Goal: Information Seeking & Learning: Learn about a topic

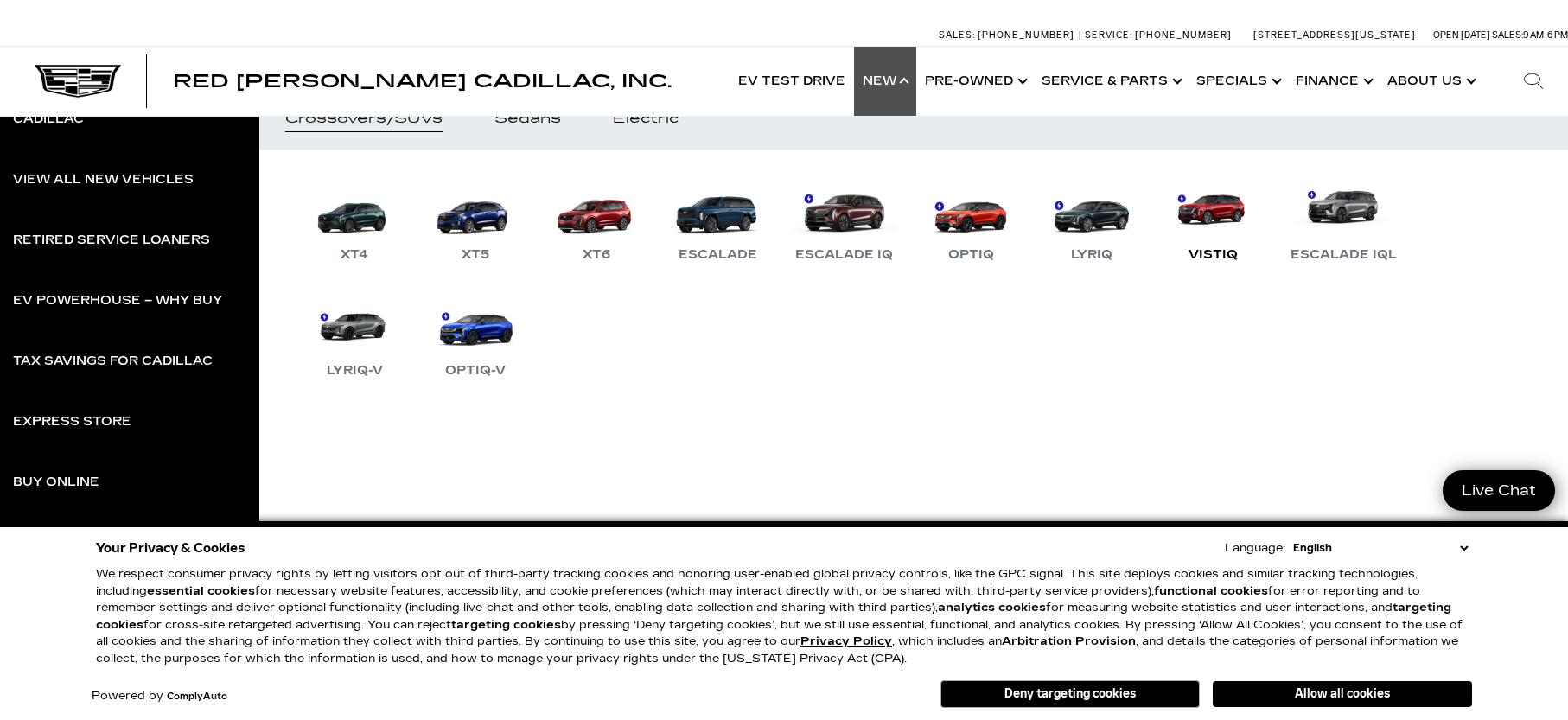
click at [1218, 247] on div "VISTIQ" at bounding box center [1213, 255] width 66 height 21
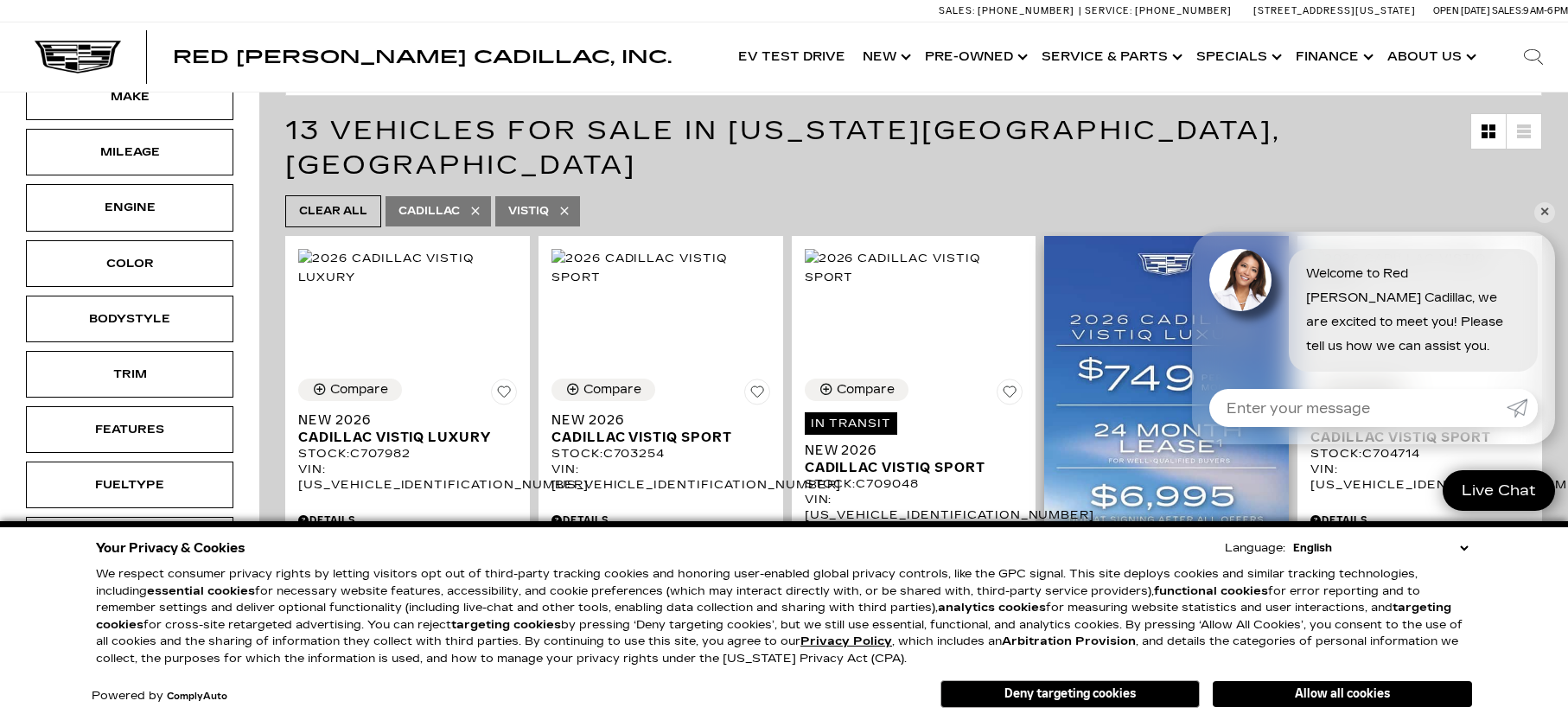
scroll to position [263, 0]
drag, startPoint x: 1551, startPoint y: 212, endPoint x: 1544, endPoint y: 218, distance: 9.2
click at [1550, 212] on link "✕" at bounding box center [1545, 212] width 21 height 21
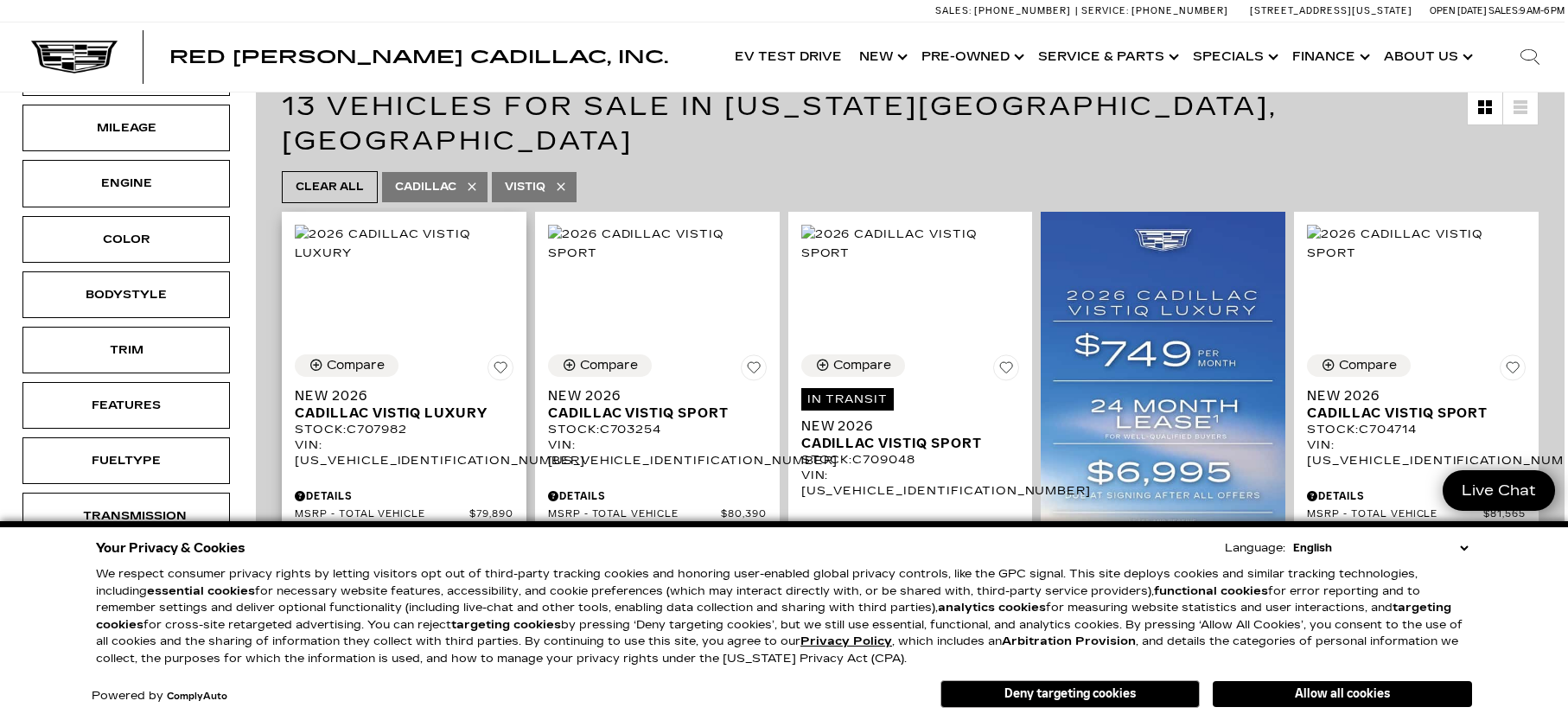
scroll to position [277, 3]
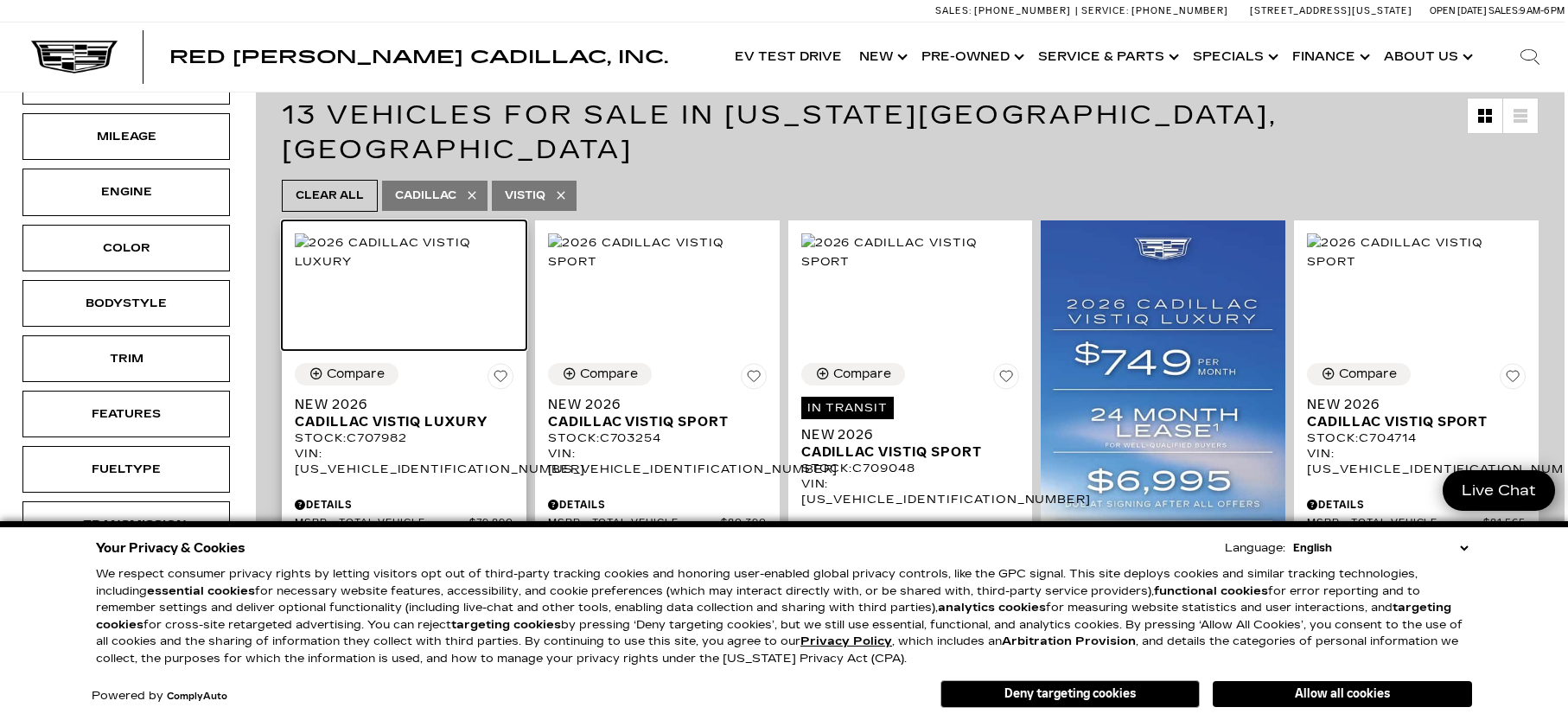
click at [367, 272] on img at bounding box center [403, 252] width 219 height 38
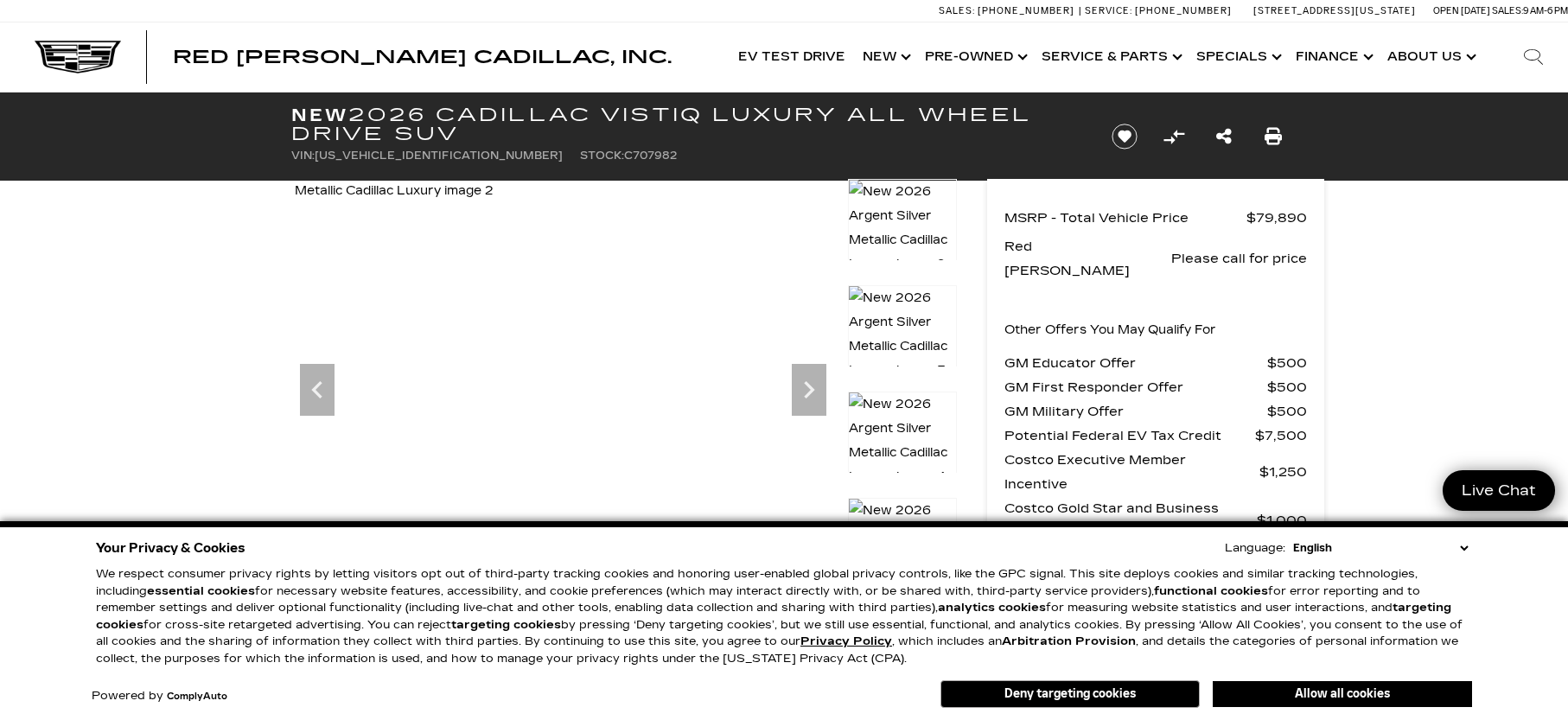
click at [494, 203] on img at bounding box center [308, 191] width 371 height 24
click at [806, 392] on icon "Next" at bounding box center [809, 390] width 35 height 35
click at [909, 422] on img at bounding box center [902, 441] width 109 height 98
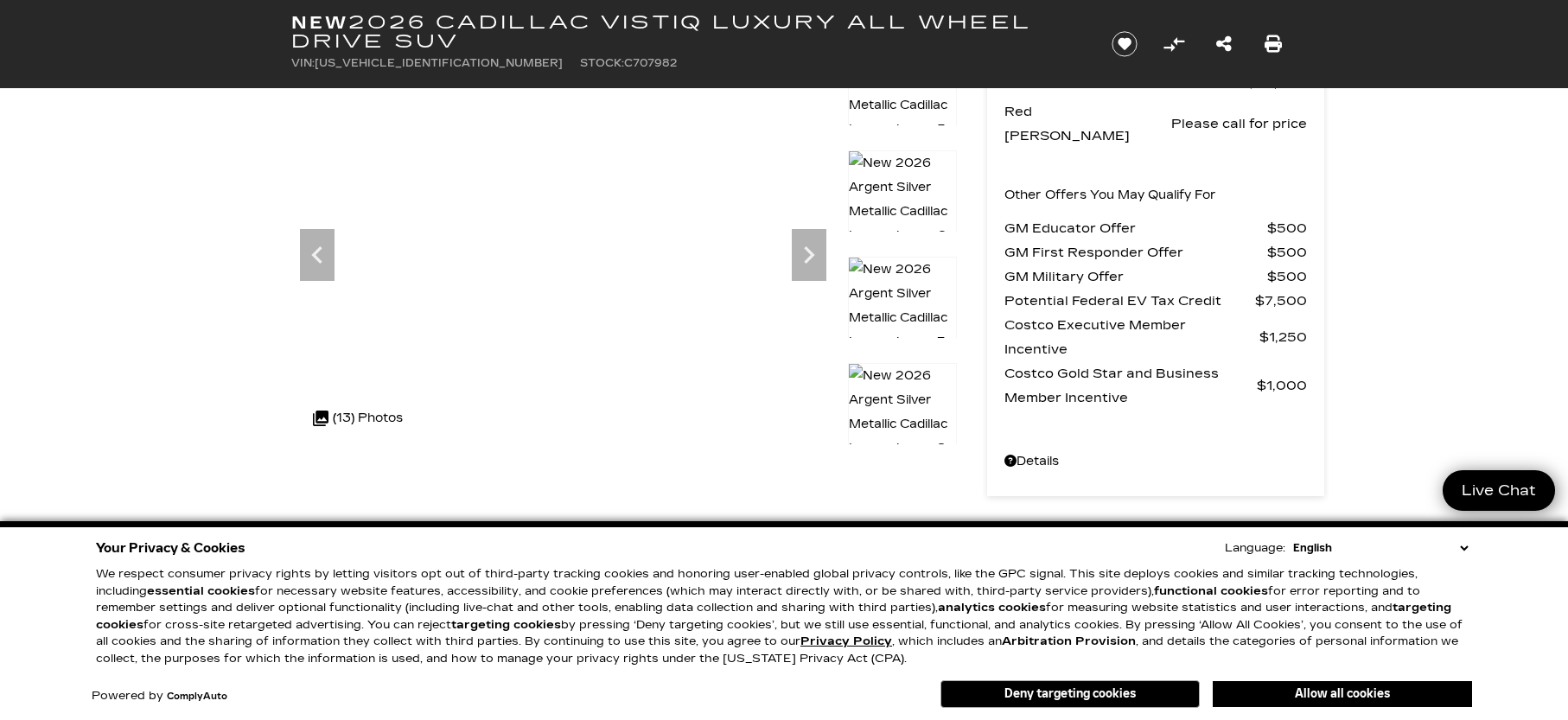
scroll to position [136, 0]
click at [916, 391] on img at bounding box center [902, 411] width 109 height 98
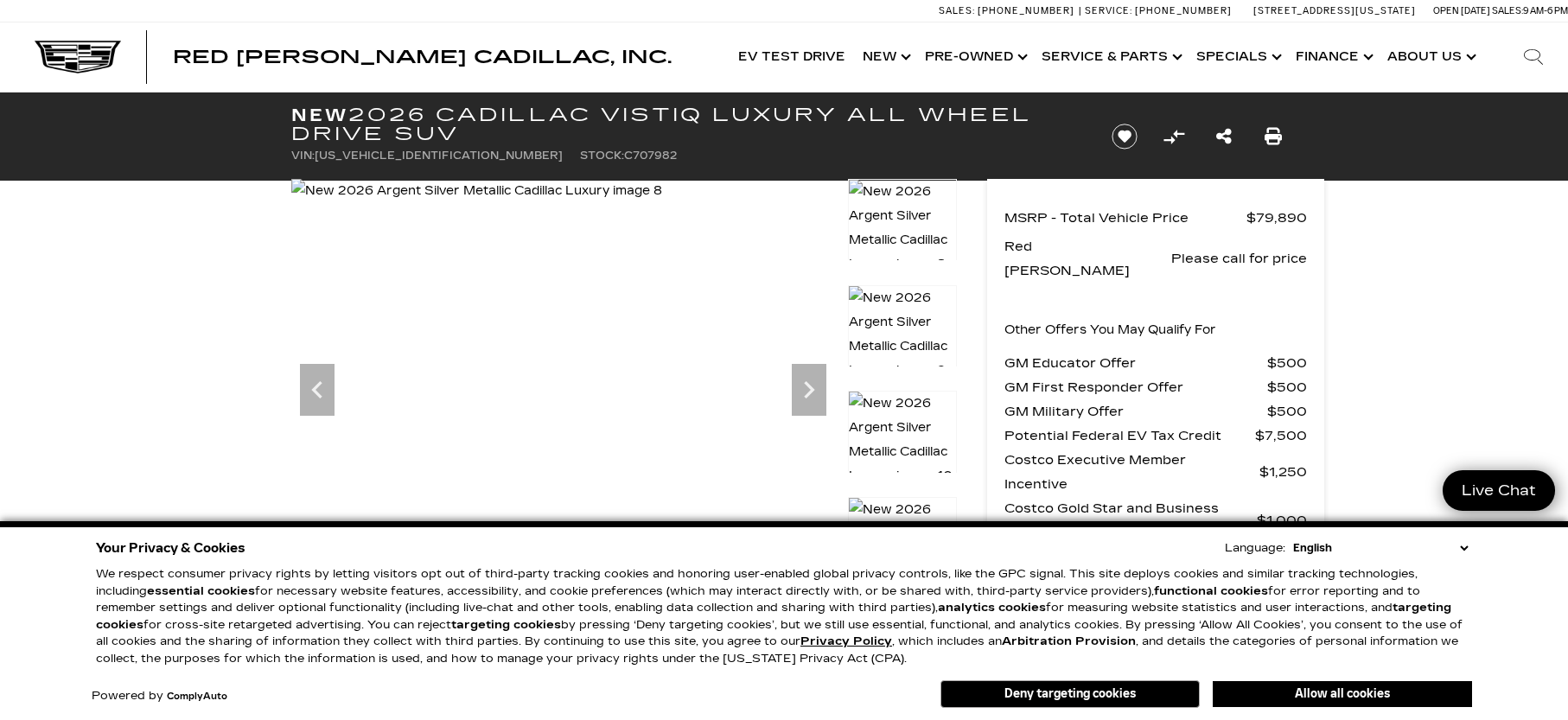
scroll to position [0, 0]
click at [1129, 693] on button "Deny targeting cookies" at bounding box center [1071, 694] width 260 height 28
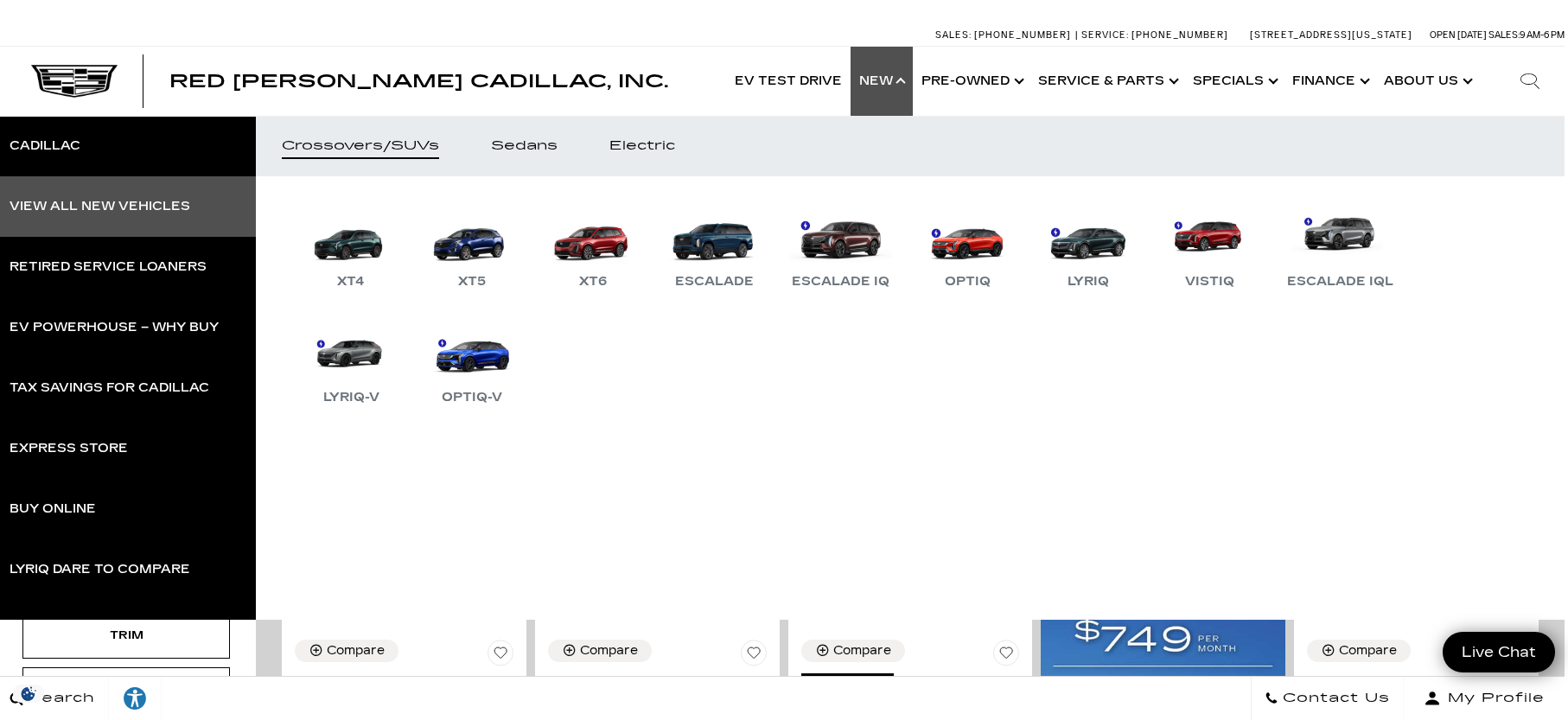
click at [154, 205] on div "View All New Vehicles" at bounding box center [99, 206] width 180 height 12
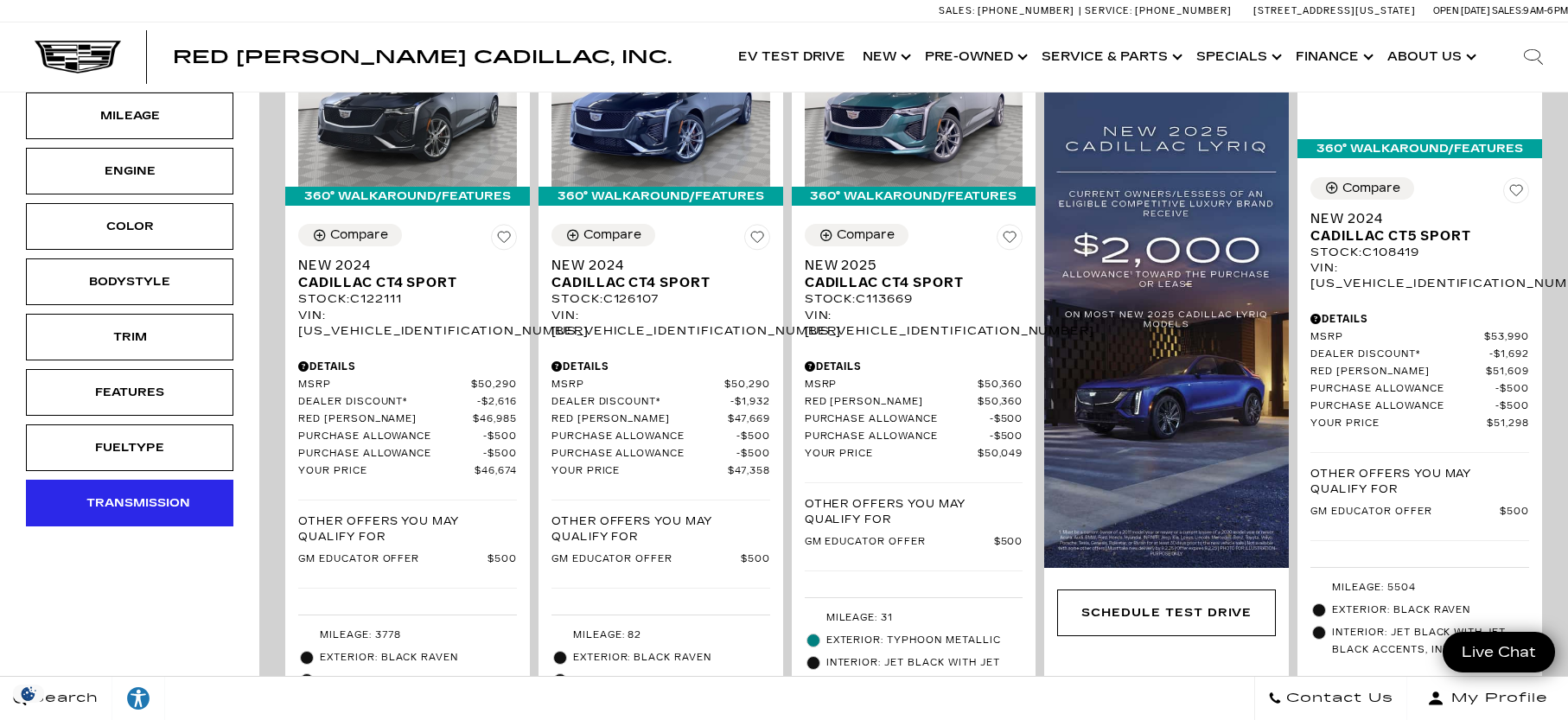
scroll to position [568, 0]
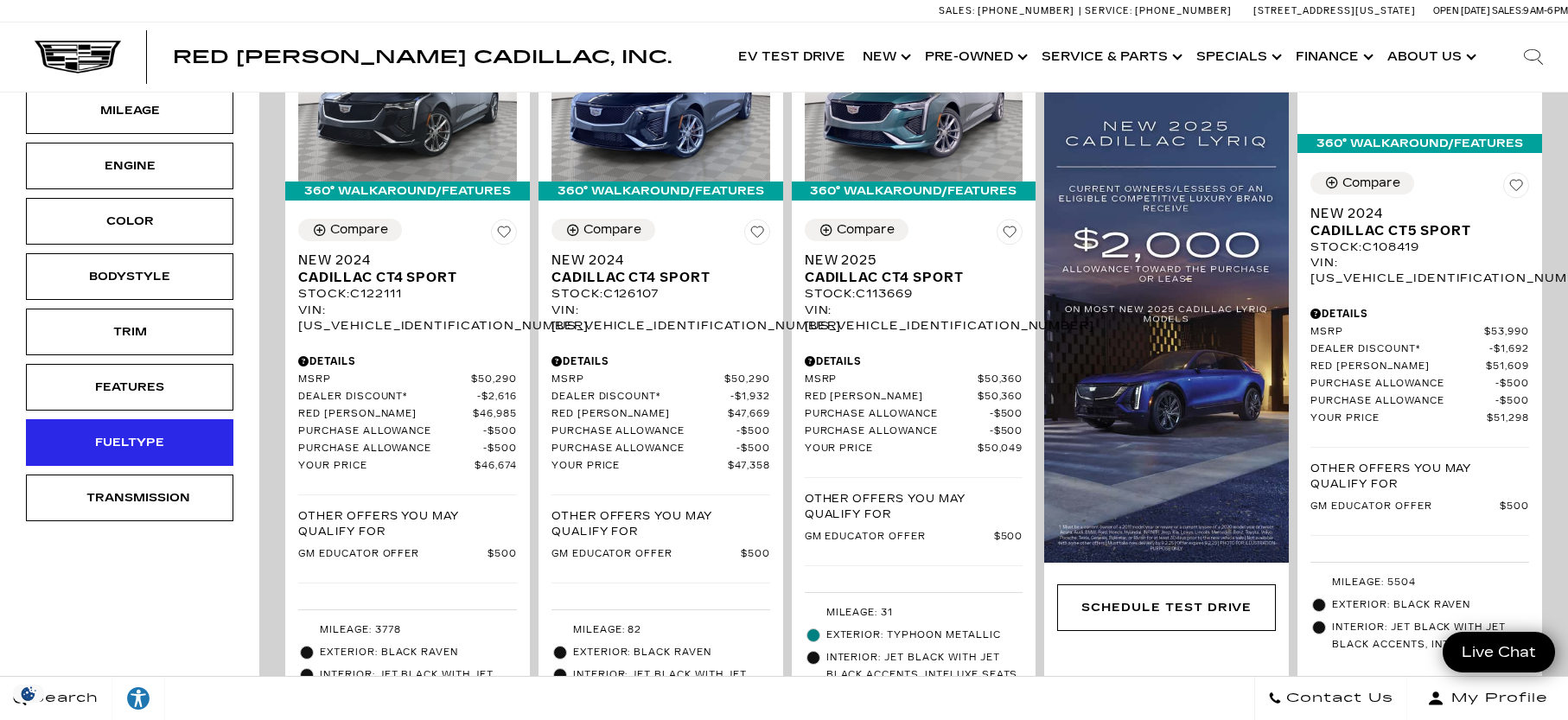
click at [183, 419] on div "Fueltype" at bounding box center [130, 442] width 207 height 47
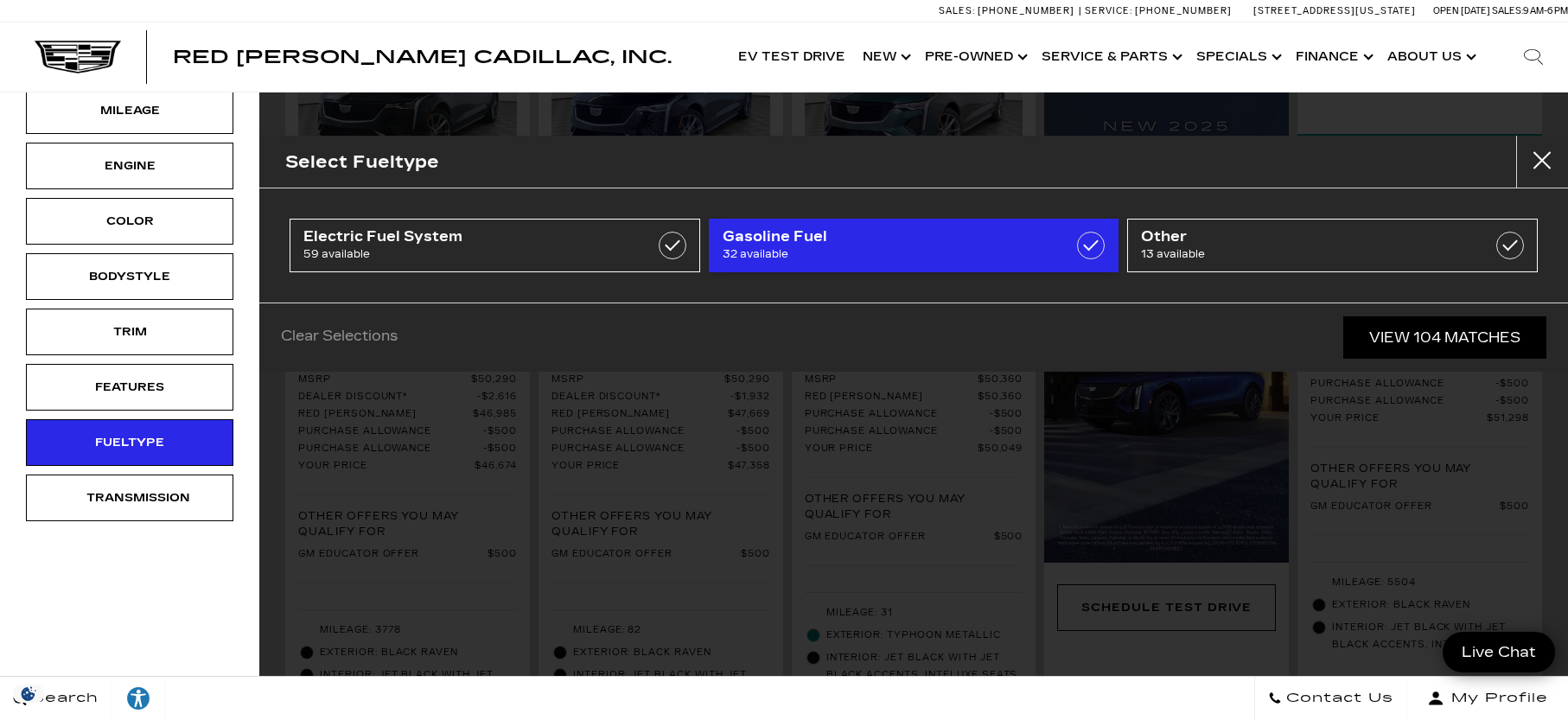
click at [872, 246] on span "32 available" at bounding box center [885, 254] width 325 height 17
checkbox input "true"
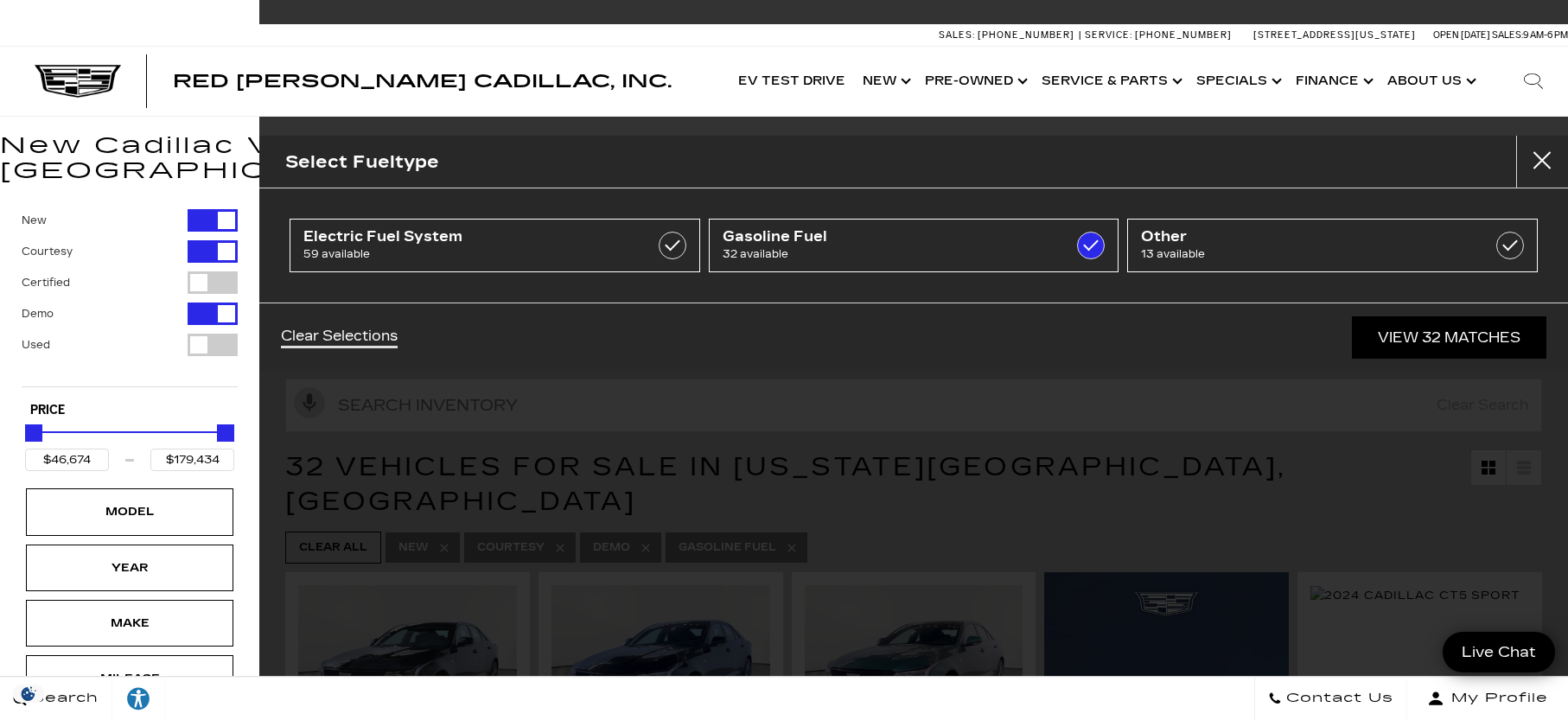
click at [1499, 336] on link "View 32 Matches" at bounding box center [1449, 337] width 194 height 43
